Goal: Information Seeking & Learning: Learn about a topic

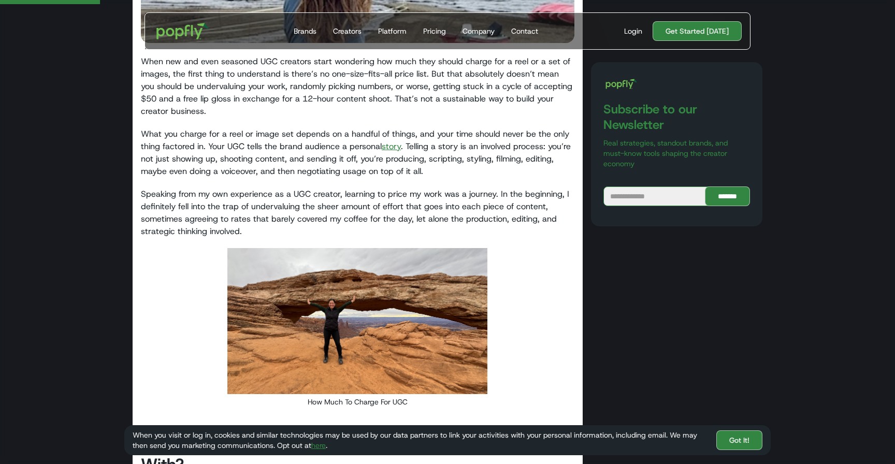
scroll to position [396, 0]
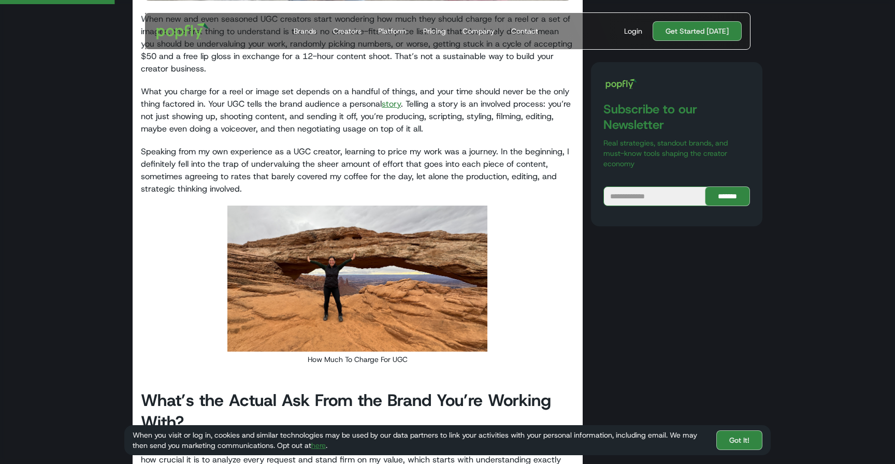
click at [390, 107] on link "story" at bounding box center [391, 103] width 19 height 11
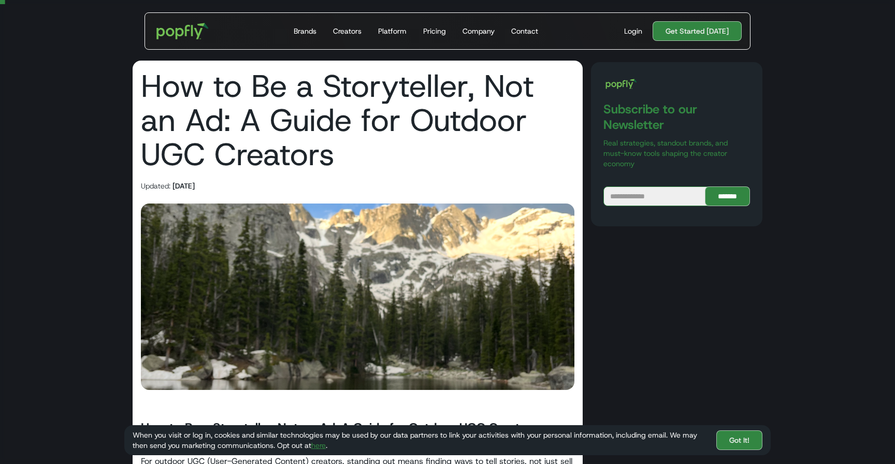
scroll to position [9, 0]
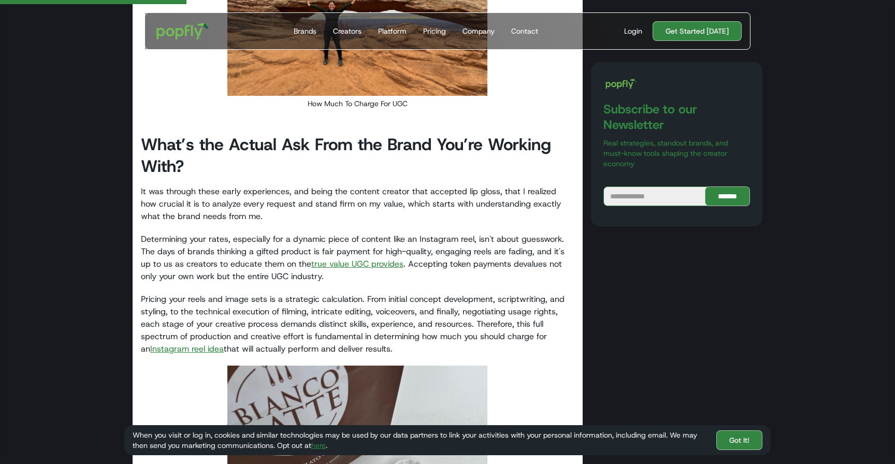
scroll to position [655, 0]
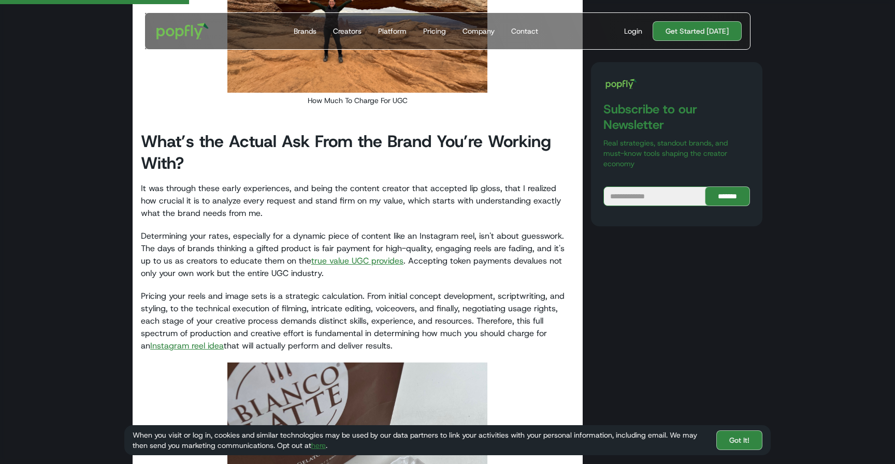
click at [344, 261] on link "true value UGC provides" at bounding box center [357, 260] width 92 height 11
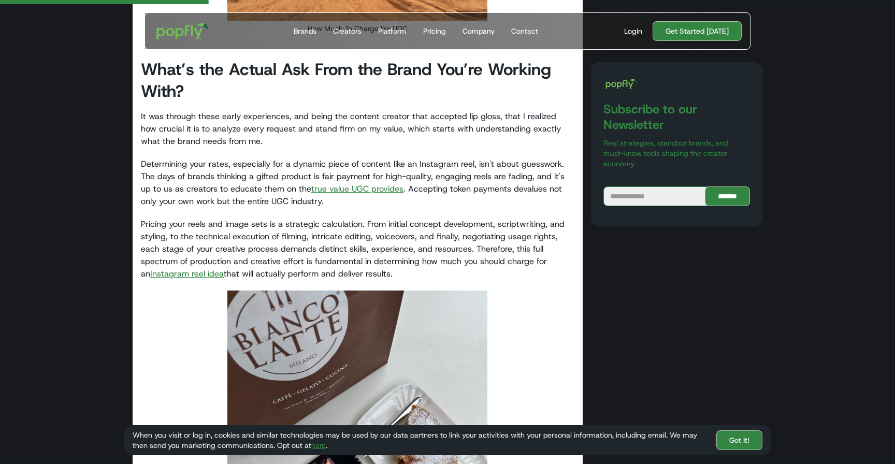
scroll to position [728, 0]
click at [166, 274] on link "Instagram reel idea" at bounding box center [187, 272] width 74 height 11
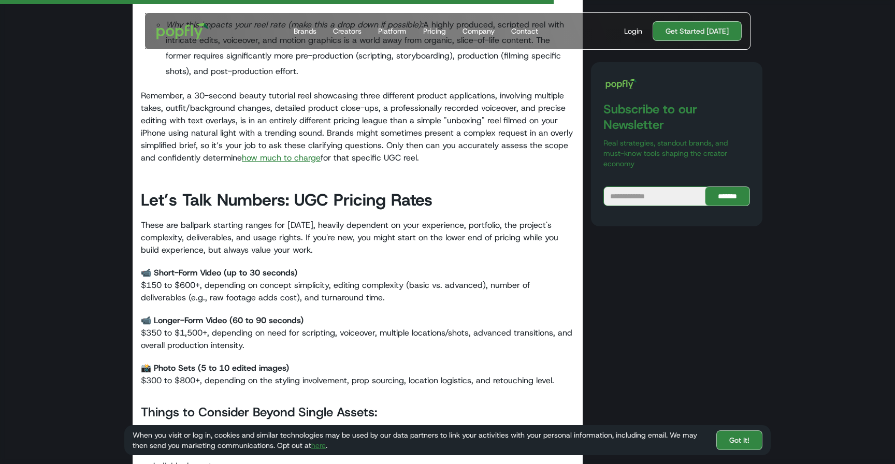
scroll to position [1924, 0]
click at [275, 159] on link "how much to charge" at bounding box center [281, 156] width 79 height 11
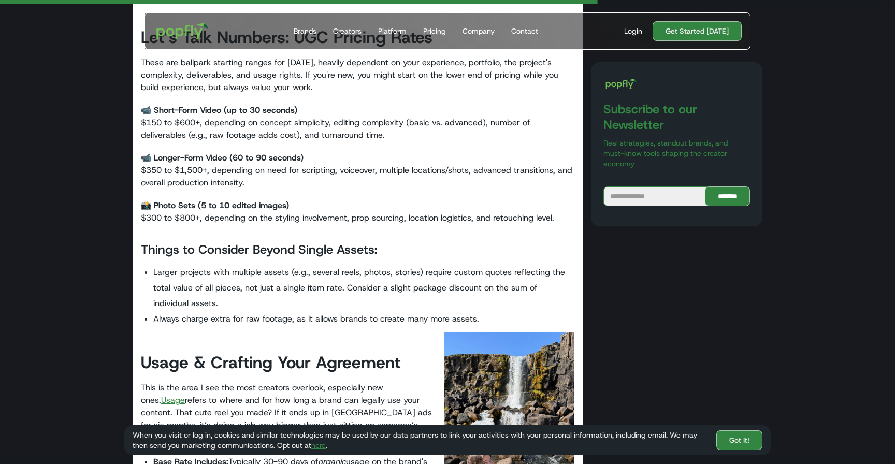
scroll to position [2093, 0]
